Goal: Find specific page/section: Find specific page/section

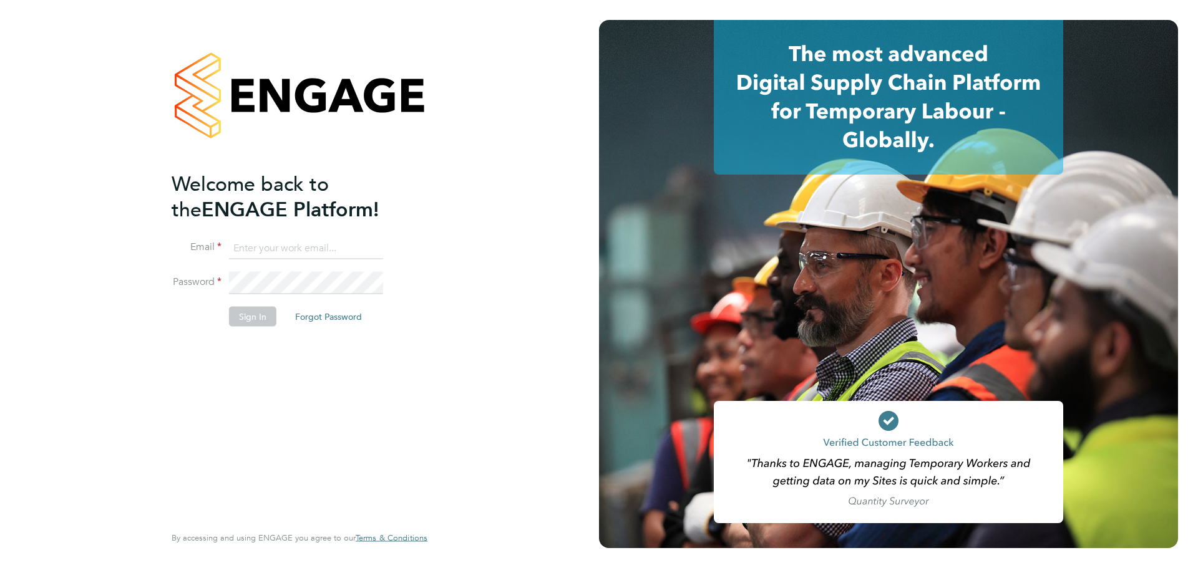
type input "[DOMAIN_NAME][EMAIL_ADDRESS][DOMAIN_NAME]"
click at [242, 319] on button "Sign In" at bounding box center [252, 316] width 47 height 20
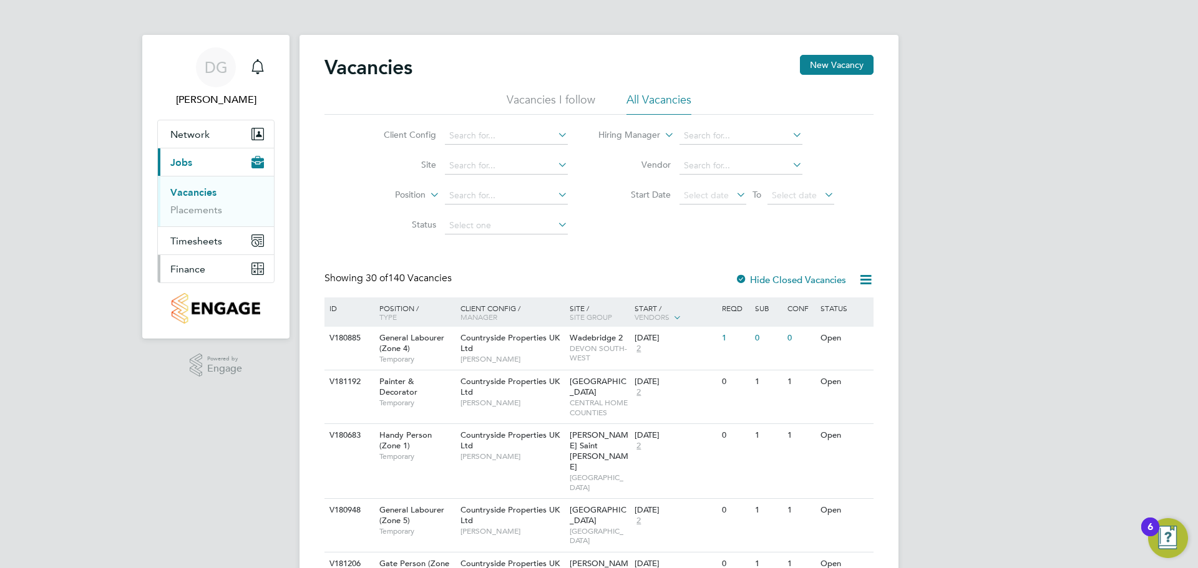
click at [190, 267] on span "Finance" at bounding box center [187, 269] width 35 height 12
click at [203, 271] on span "Finance" at bounding box center [187, 269] width 35 height 12
click at [179, 261] on link "Invoices & Credit Notes" at bounding box center [209, 255] width 78 height 24
